Goal: Transaction & Acquisition: Purchase product/service

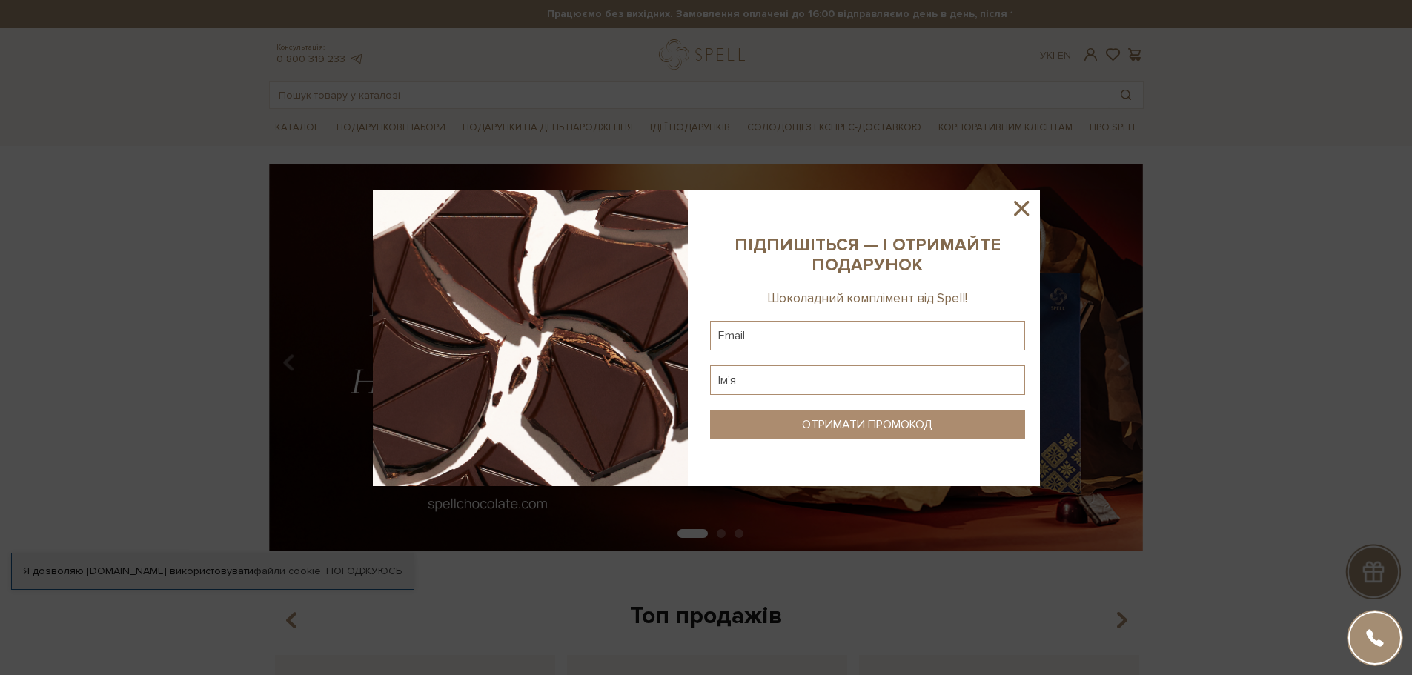
click at [1020, 207] on icon at bounding box center [1021, 208] width 15 height 15
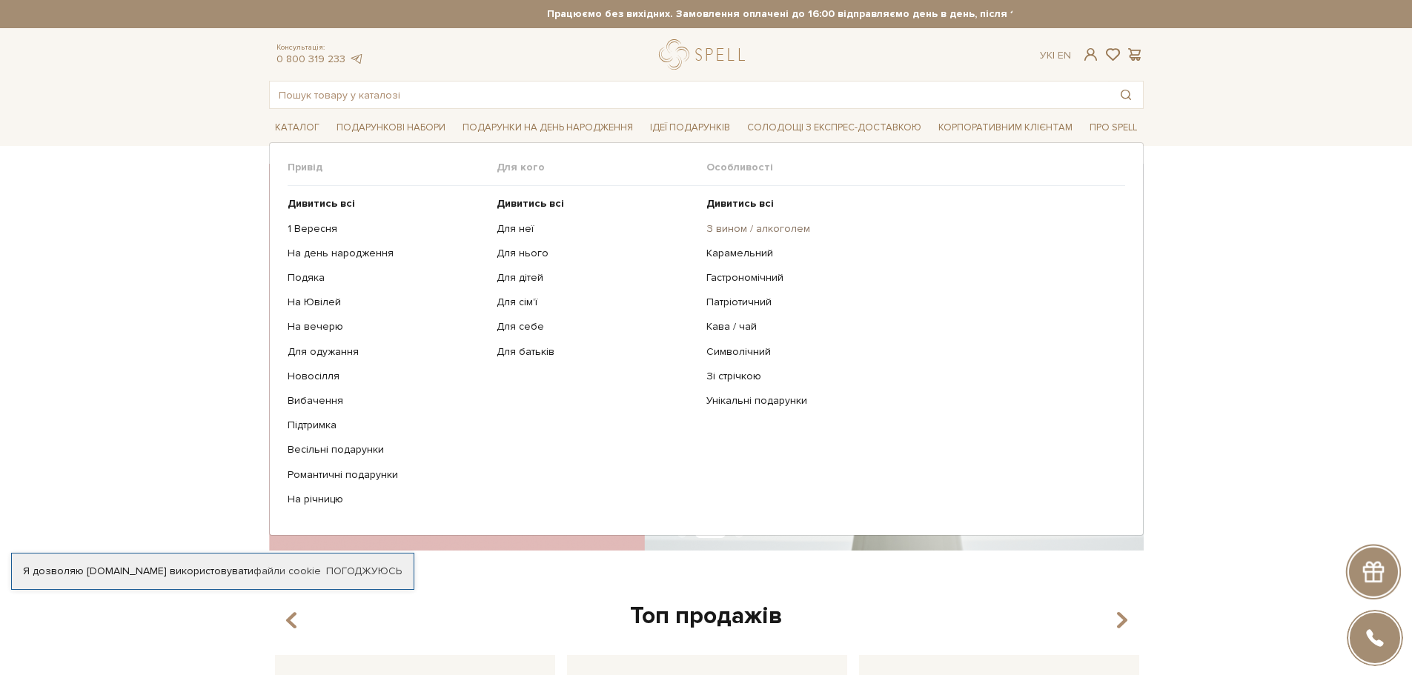
click at [762, 225] on link "З вином / алкоголем" at bounding box center [911, 228] width 408 height 13
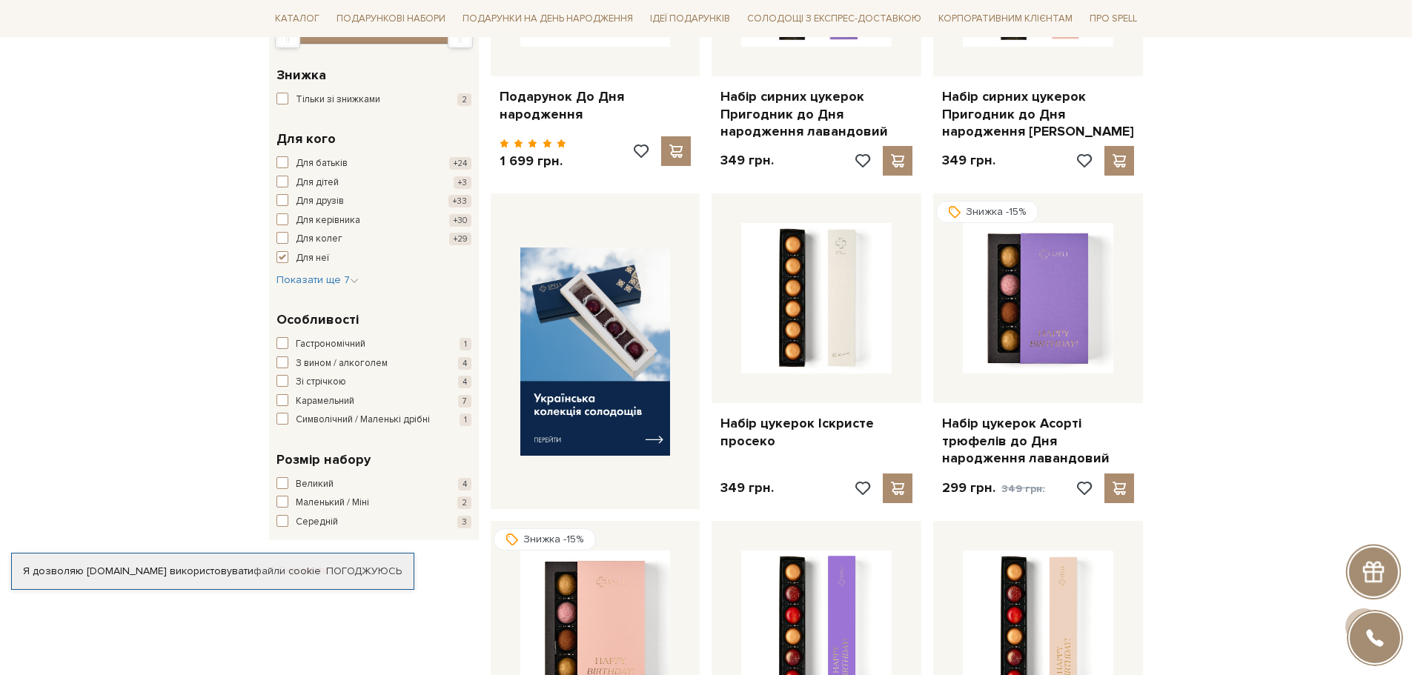
scroll to position [519, 0]
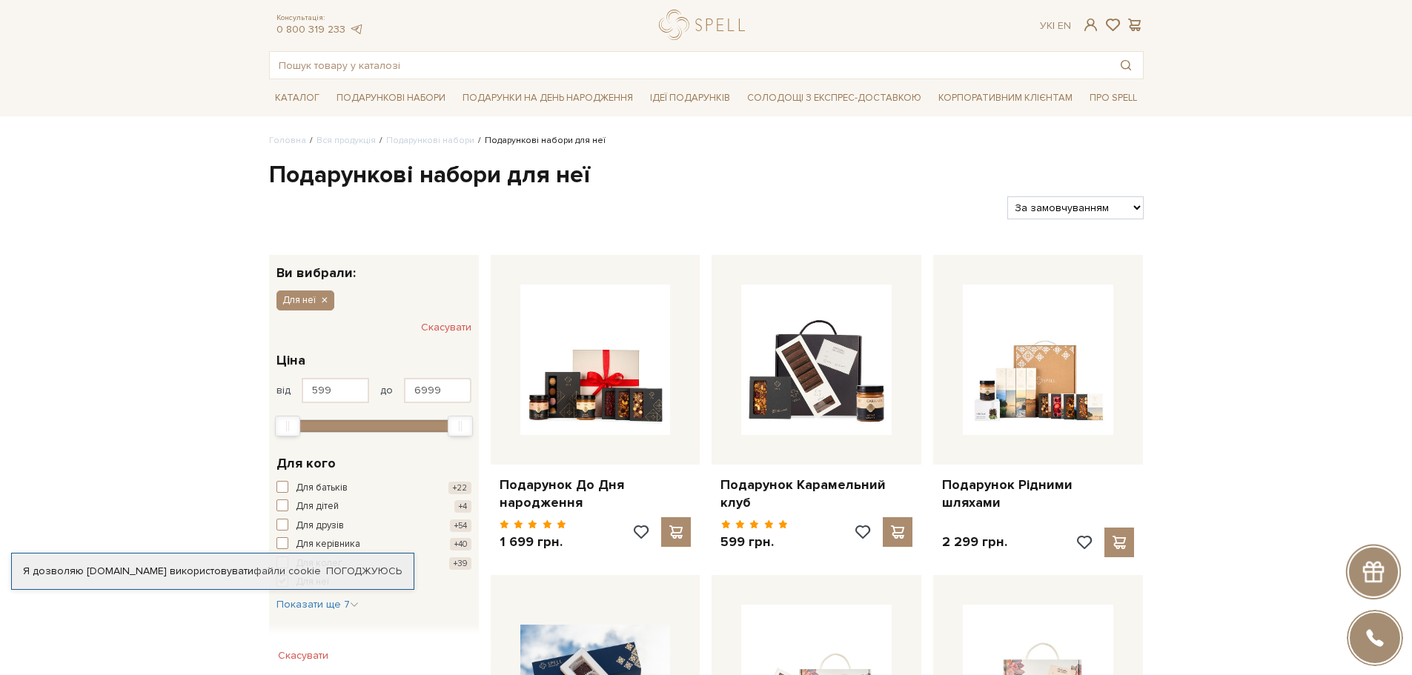
scroll to position [148, 0]
